Goal: Transaction & Acquisition: Purchase product/service

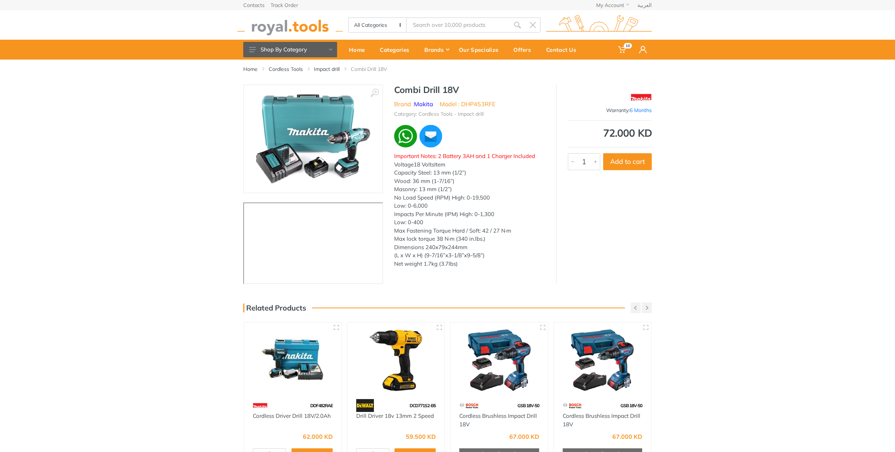
click at [751, 148] on div "‹ ›" at bounding box center [447, 185] width 895 height 200
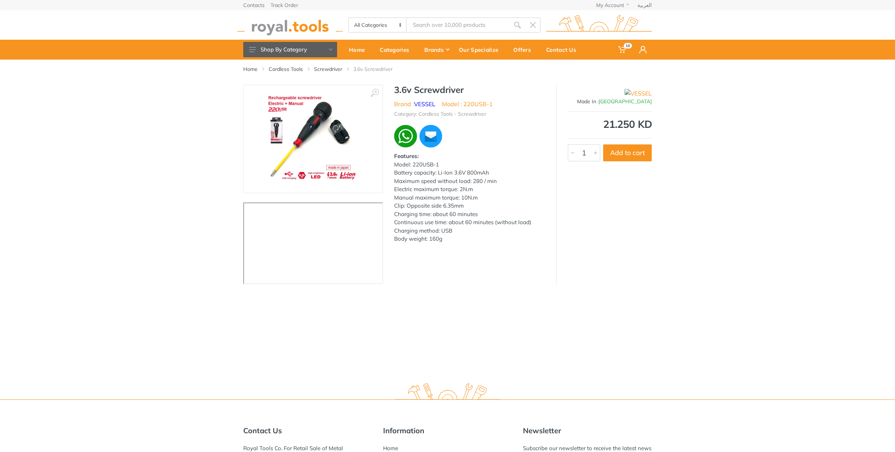
click at [290, 100] on img at bounding box center [313, 139] width 93 height 93
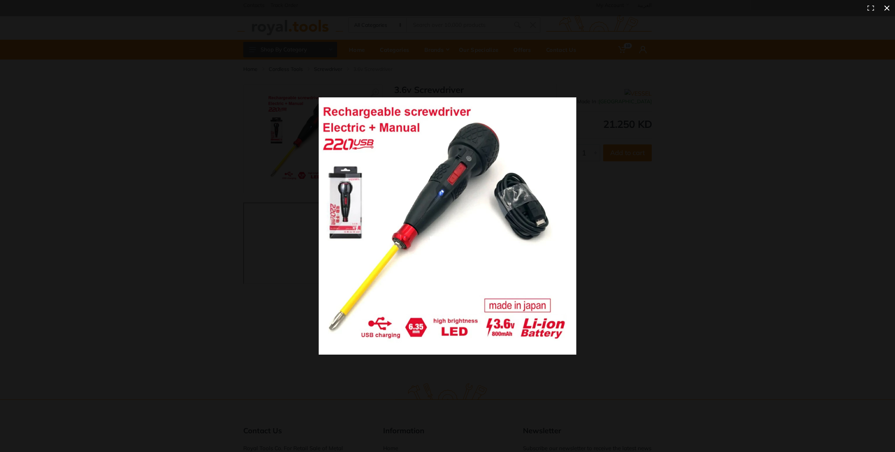
click at [167, 171] on div at bounding box center [447, 226] width 895 height 452
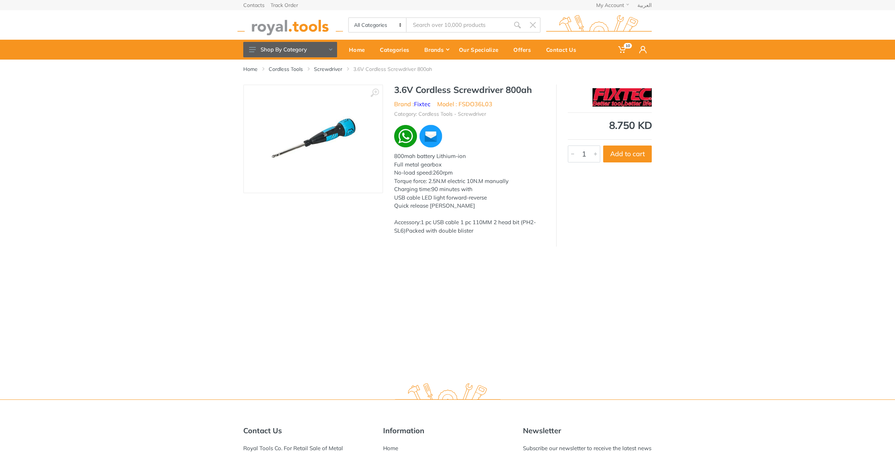
click at [305, 123] on img at bounding box center [313, 139] width 93 height 93
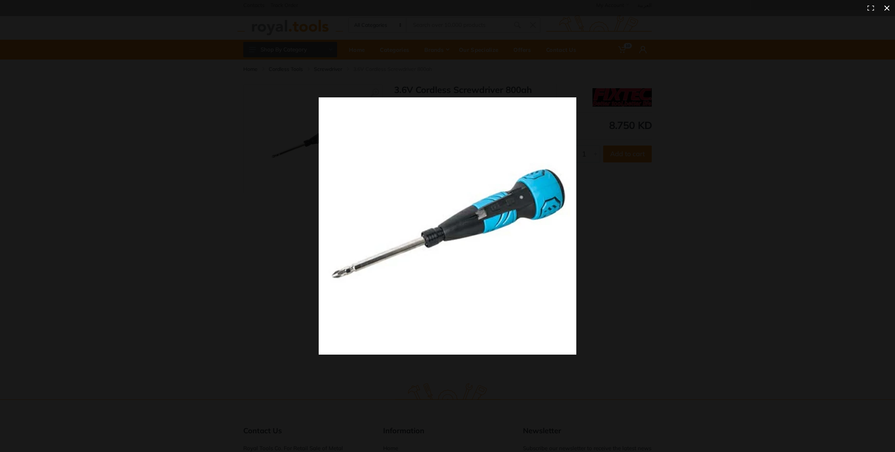
click at [262, 139] on div at bounding box center [447, 226] width 895 height 452
